Goal: Task Accomplishment & Management: Complete application form

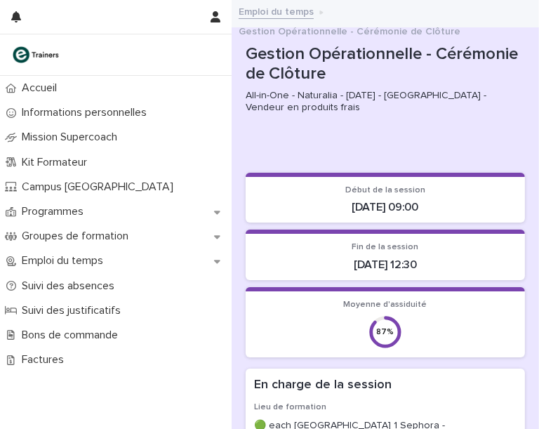
click at [197, 53] on link at bounding box center [115, 55] width 209 height 18
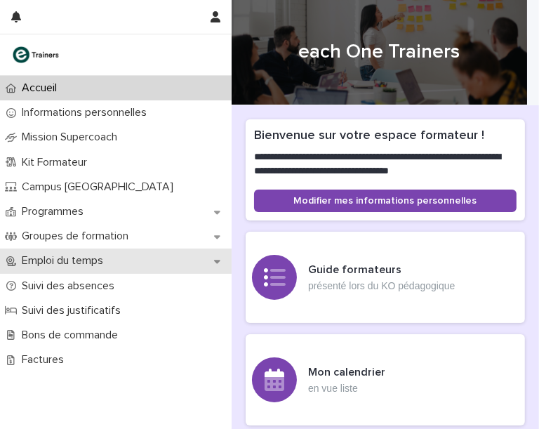
click at [218, 266] on icon at bounding box center [217, 261] width 6 height 10
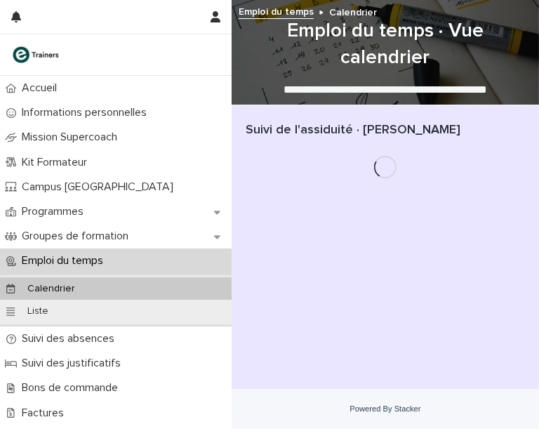
click at [87, 295] on div "Calendrier" at bounding box center [116, 288] width 232 height 23
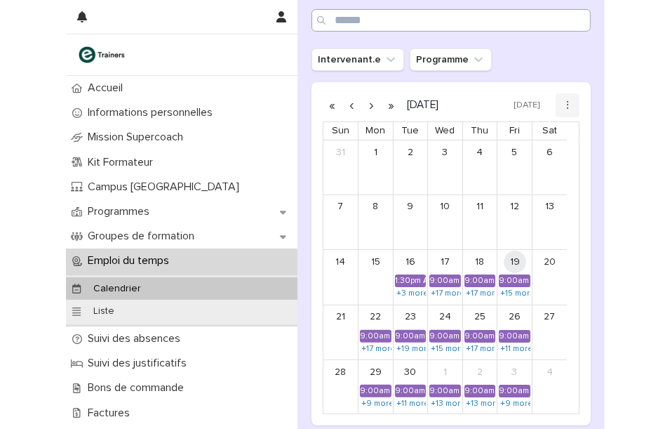
scroll to position [156, 0]
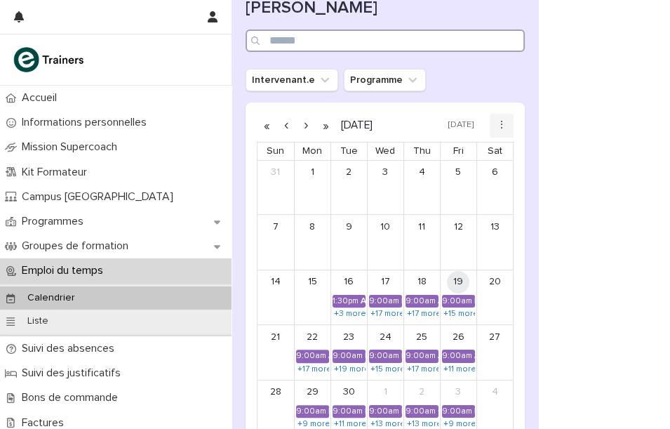
click at [333, 29] on input "Search" at bounding box center [385, 40] width 279 height 22
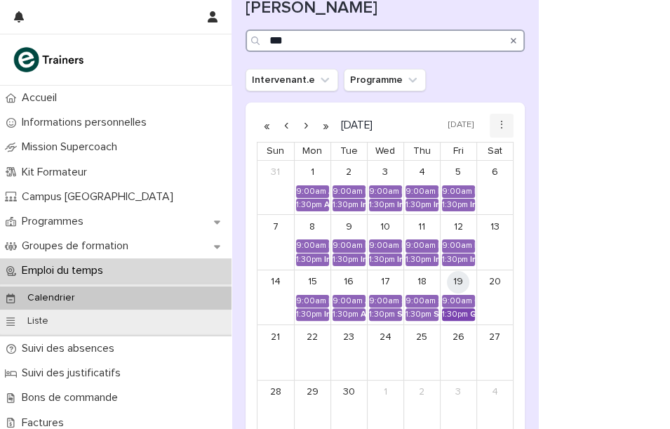
click at [458, 310] on div "1:30pm" at bounding box center [455, 315] width 26 height 10
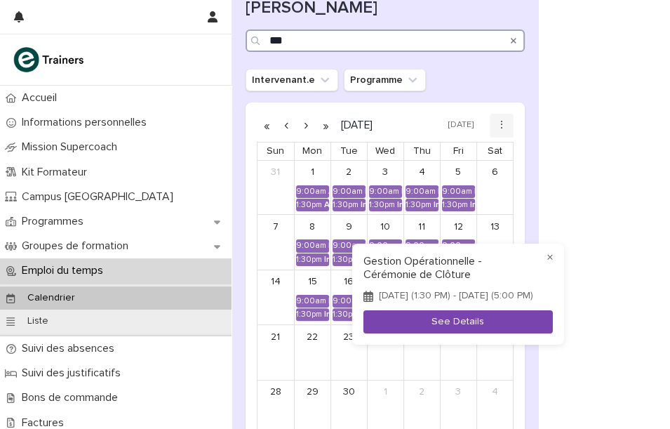
type input "***"
click at [496, 322] on button "See Details" at bounding box center [458, 321] width 190 height 23
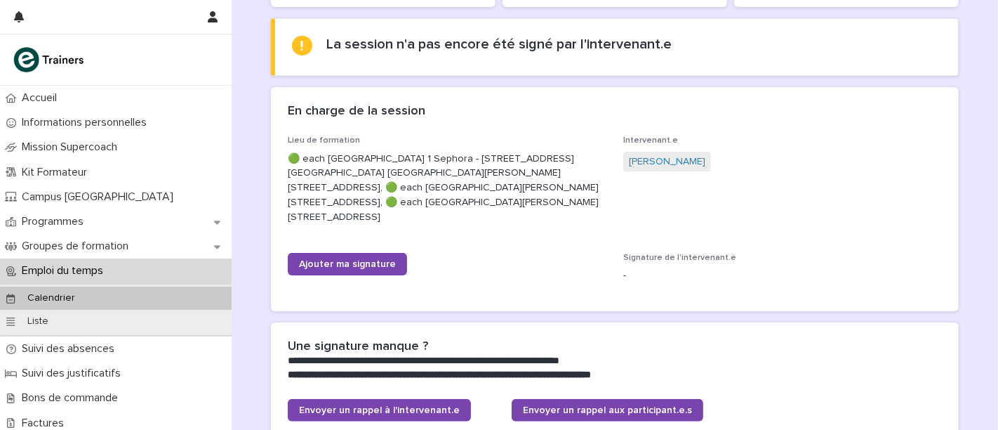
scroll to position [312, 0]
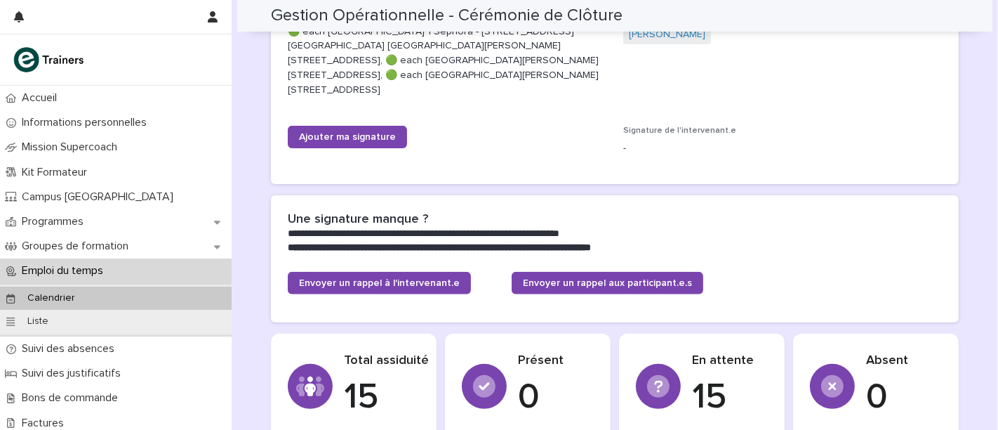
click at [374, 149] on div "Ajouter ma signature" at bounding box center [447, 143] width 319 height 34
click at [372, 139] on span "Ajouter ma signature" at bounding box center [347, 137] width 97 height 10
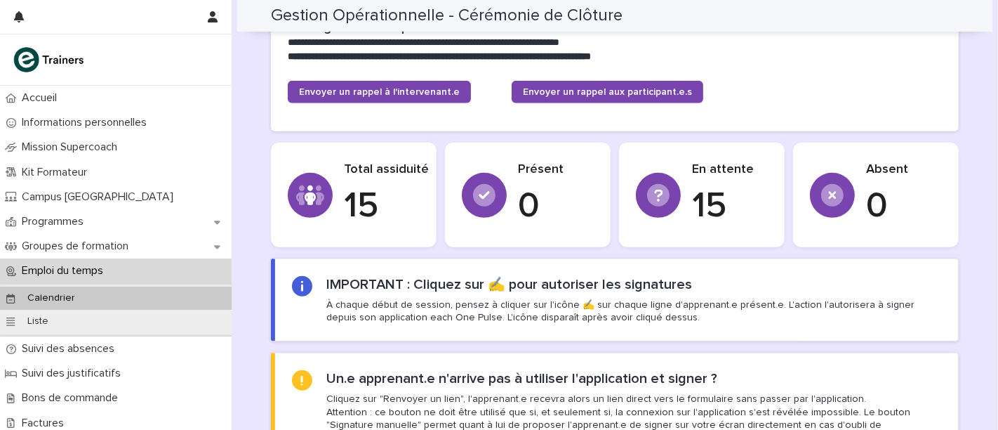
scroll to position [858, 0]
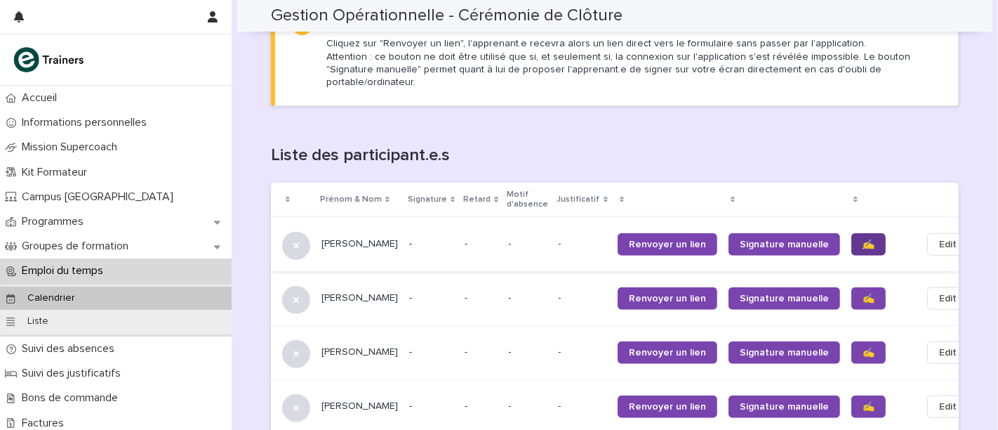
click at [863, 239] on span "✍️" at bounding box center [869, 244] width 12 height 10
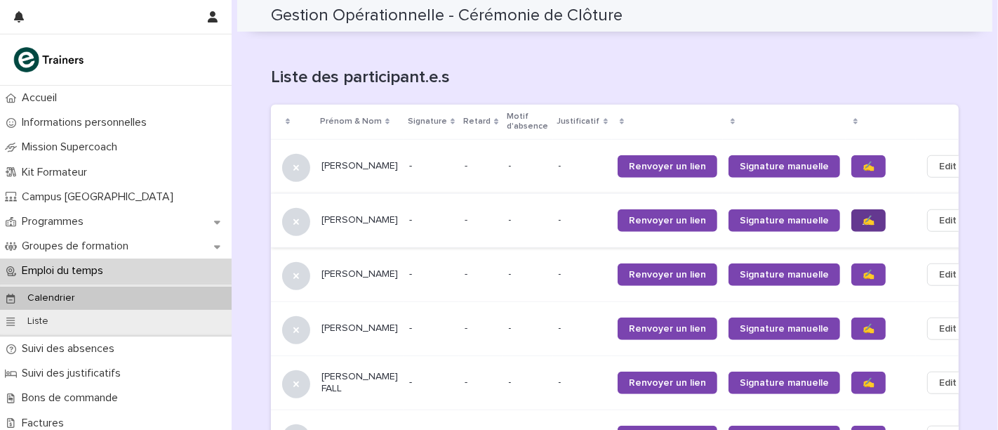
click at [863, 216] on span "✍️" at bounding box center [869, 221] width 12 height 10
click at [863, 270] on span "✍️" at bounding box center [869, 275] width 12 height 10
click at [863, 324] on span "✍️" at bounding box center [869, 329] width 12 height 10
click at [863, 378] on span "✍️" at bounding box center [869, 383] width 12 height 10
click at [863, 429] on span "✍️" at bounding box center [869, 437] width 12 height 10
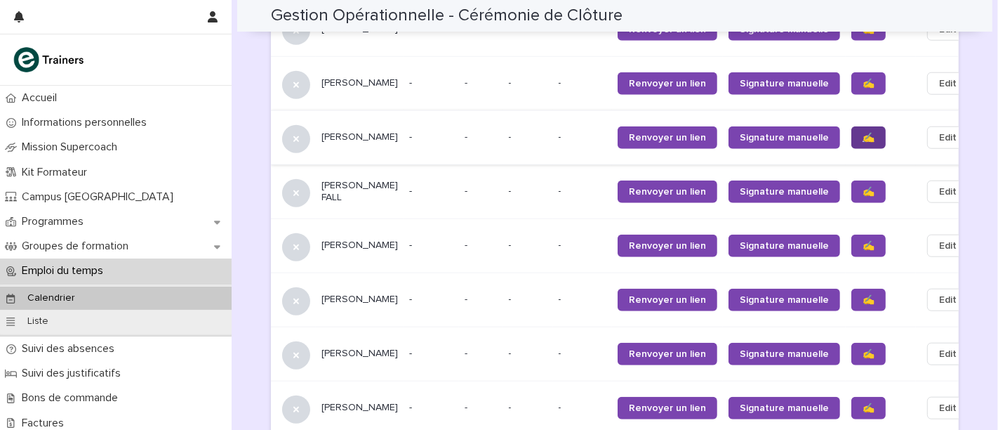
scroll to position [1248, 0]
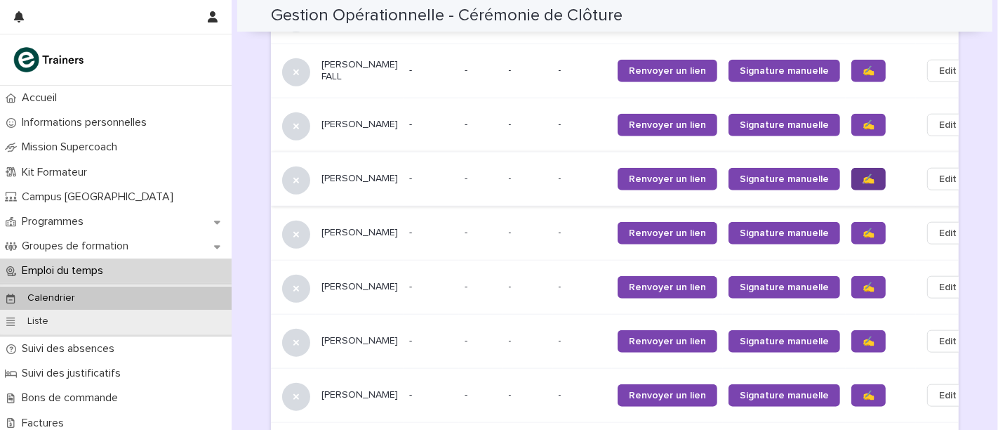
click at [863, 174] on span "✍️" at bounding box center [869, 179] width 12 height 10
click at [852, 225] on link "✍️" at bounding box center [869, 233] width 34 height 22
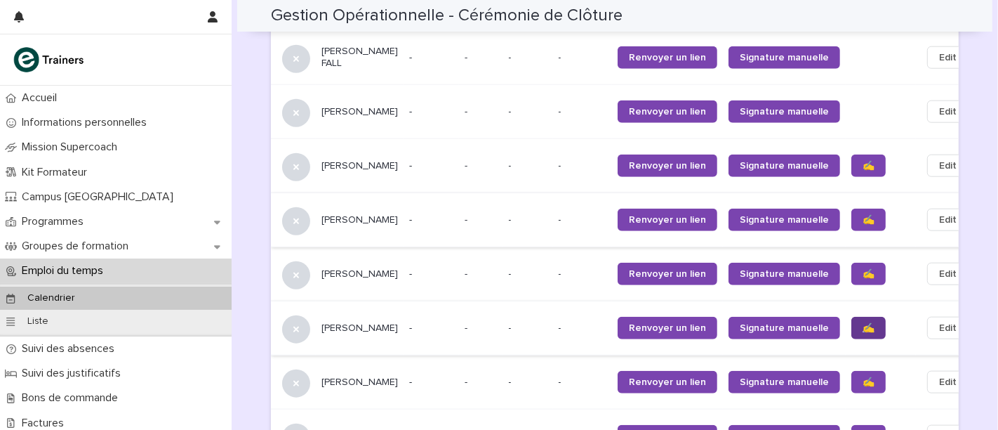
click at [852, 329] on link "✍️" at bounding box center [869, 328] width 34 height 22
click at [863, 378] on span "✍️" at bounding box center [869, 382] width 12 height 10
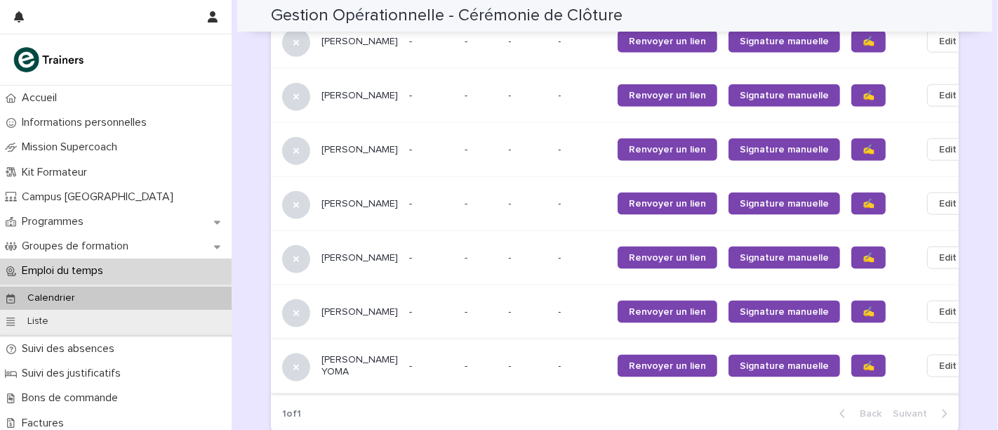
scroll to position [1482, 0]
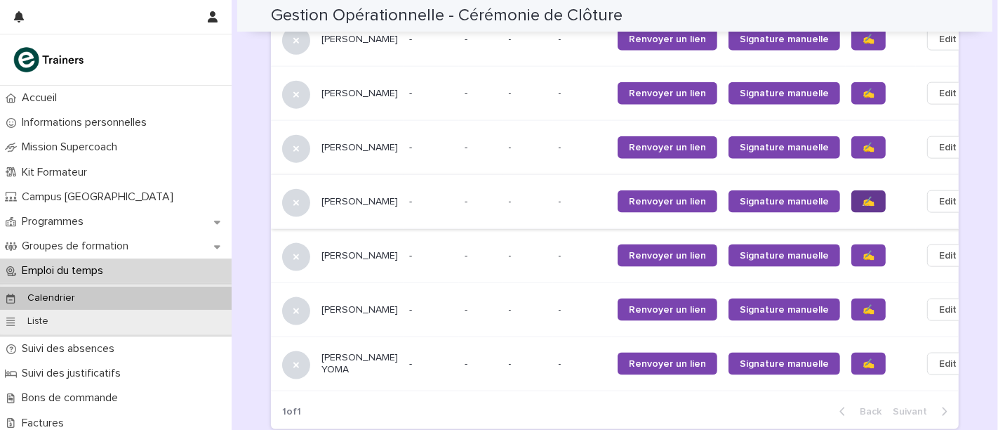
click at [863, 197] on span "✍️" at bounding box center [869, 202] width 12 height 10
click at [863, 251] on span "✍️" at bounding box center [869, 256] width 12 height 10
click at [863, 305] on span "✍️" at bounding box center [869, 310] width 12 height 10
click at [852, 352] on link "✍️" at bounding box center [869, 363] width 34 height 22
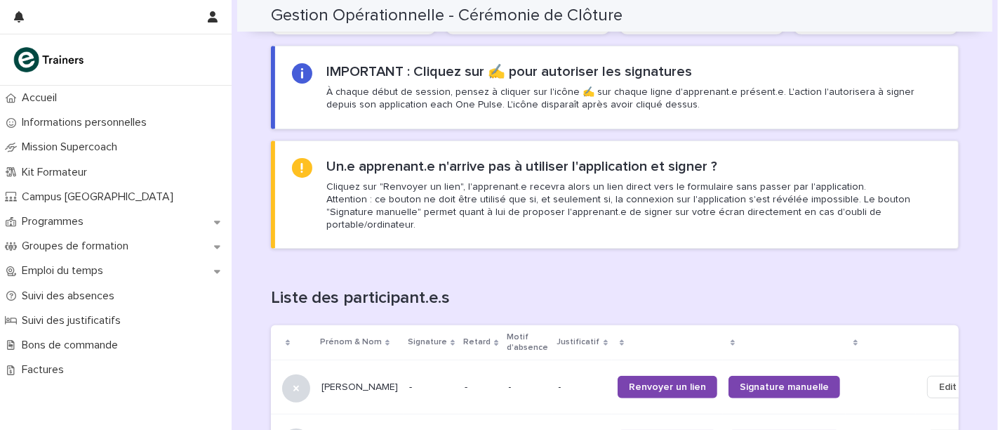
scroll to position [390, 0]
